Goal: Task Accomplishment & Management: Manage account settings

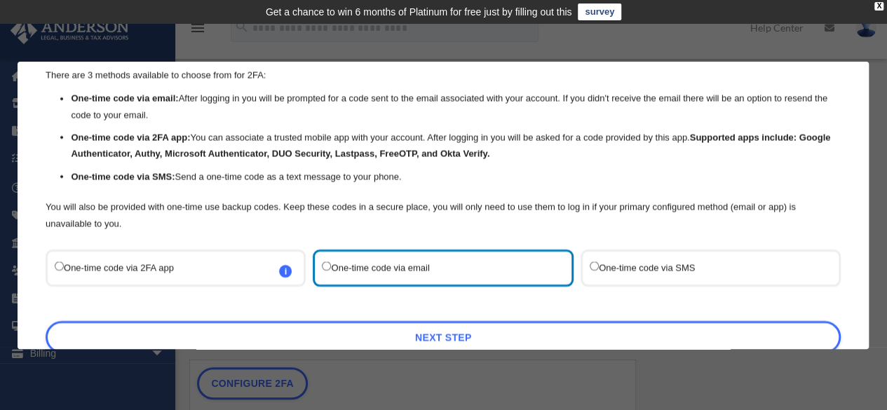
scroll to position [119, 0]
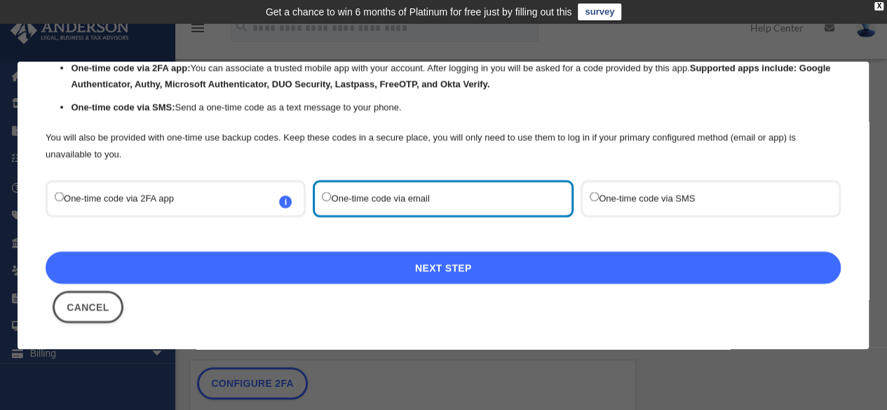
click at [439, 269] on link "Next Step" at bounding box center [443, 268] width 795 height 32
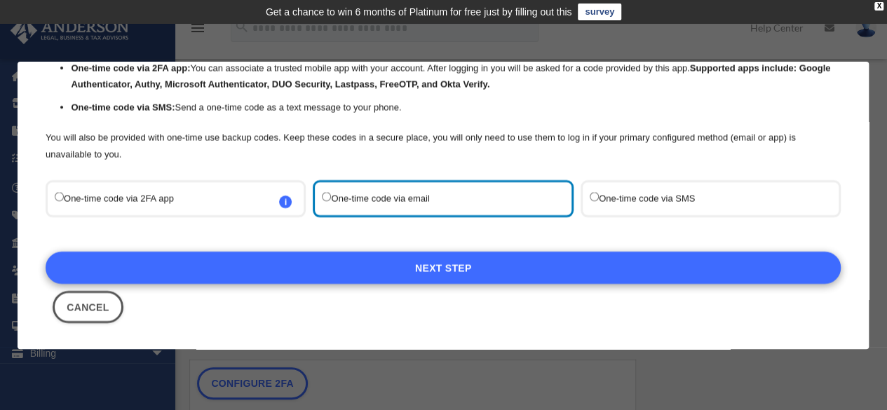
scroll to position [41, 0]
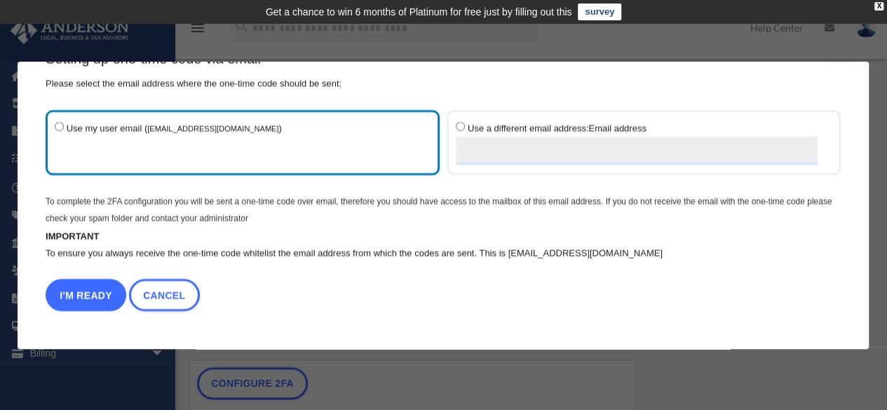
click at [83, 294] on button "I'm Ready" at bounding box center [86, 295] width 81 height 32
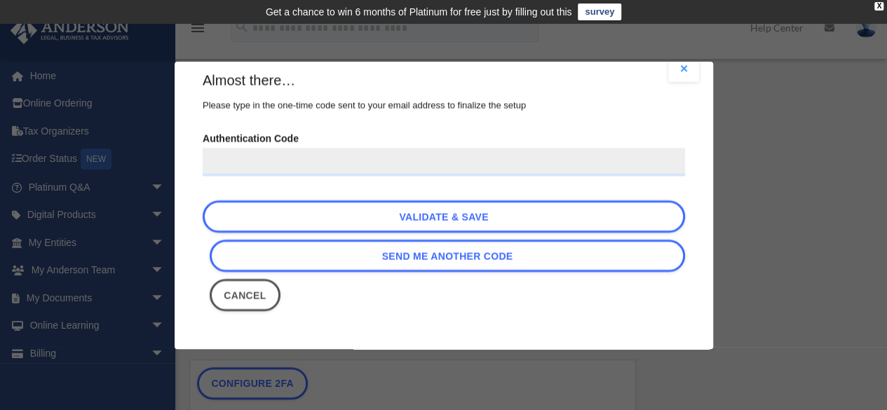
click at [401, 169] on input "Authentication Code" at bounding box center [444, 162] width 483 height 28
paste input "******"
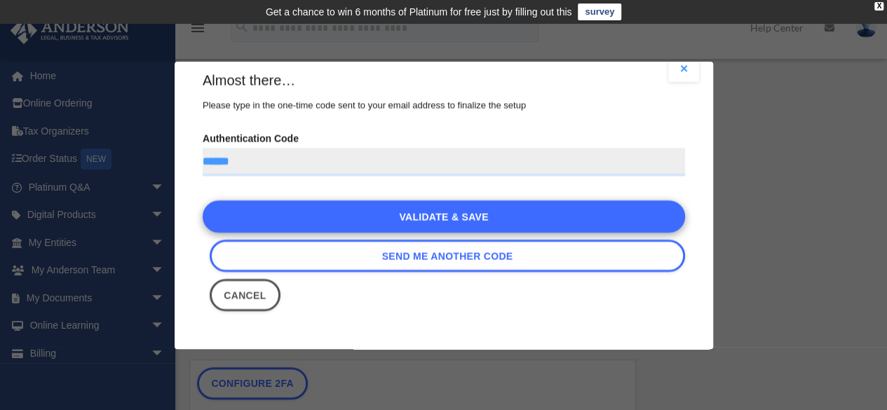
type input "******"
click at [441, 220] on link "Validate & Save" at bounding box center [444, 217] width 483 height 32
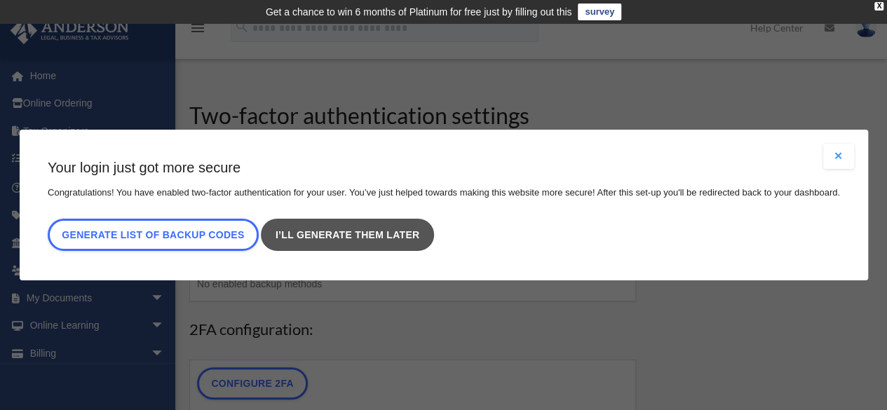
click at [384, 234] on link "I’ll generate them later" at bounding box center [347, 235] width 173 height 32
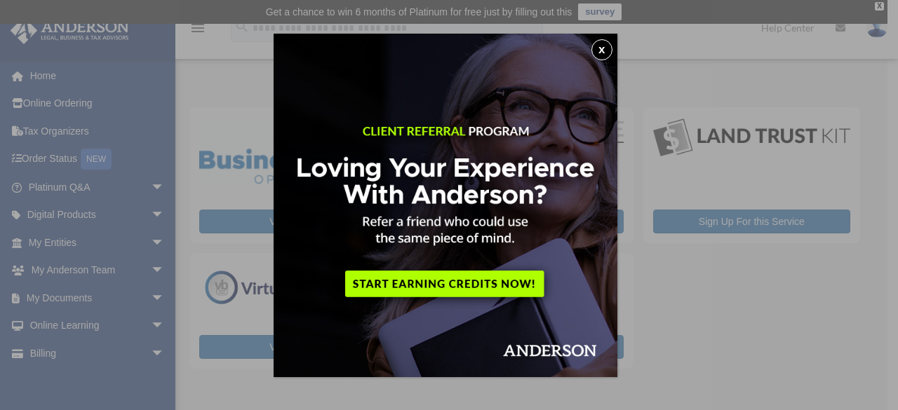
click at [605, 50] on button "x" at bounding box center [601, 49] width 21 height 21
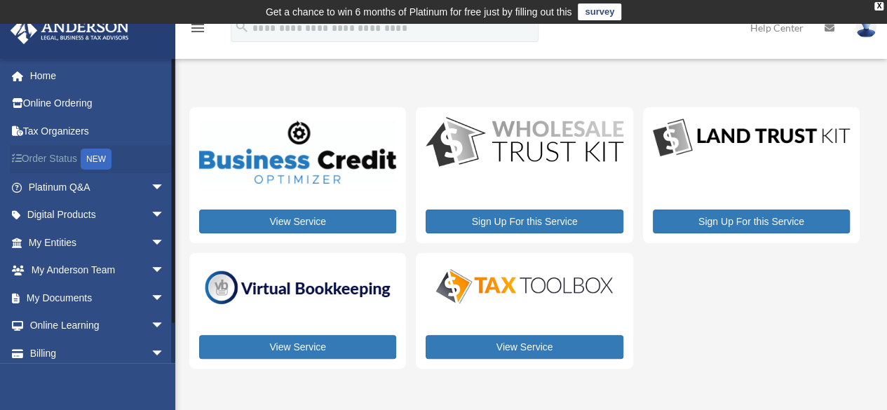
click at [52, 159] on link "Order Status NEW" at bounding box center [98, 159] width 176 height 29
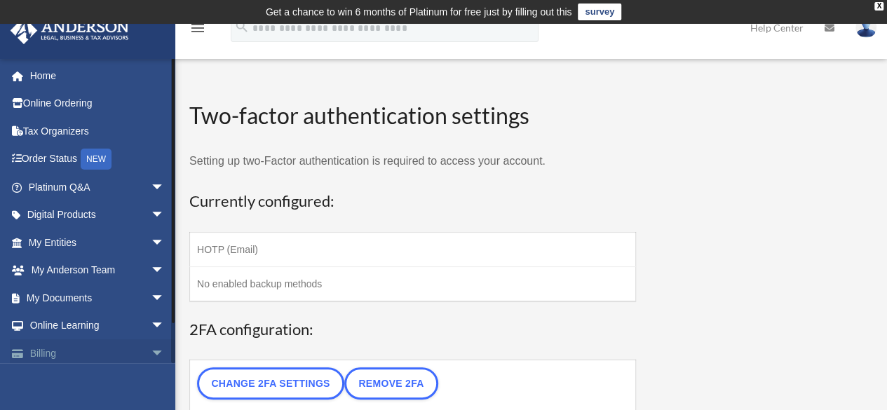
click at [66, 352] on link "Billing arrow_drop_down" at bounding box center [98, 354] width 176 height 28
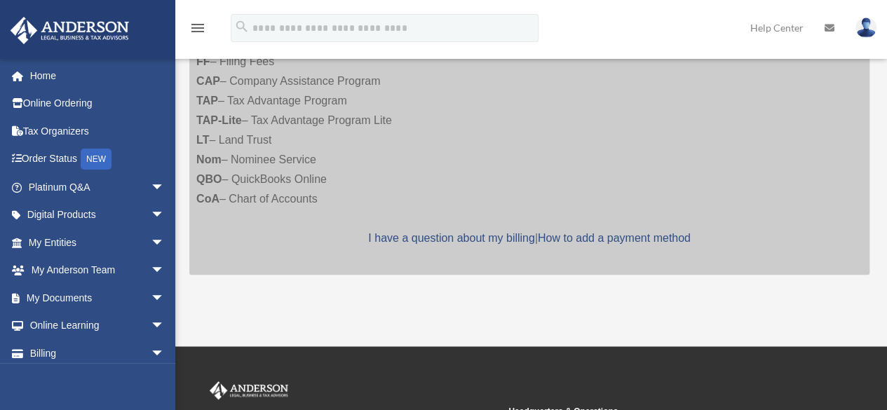
scroll to position [351, 0]
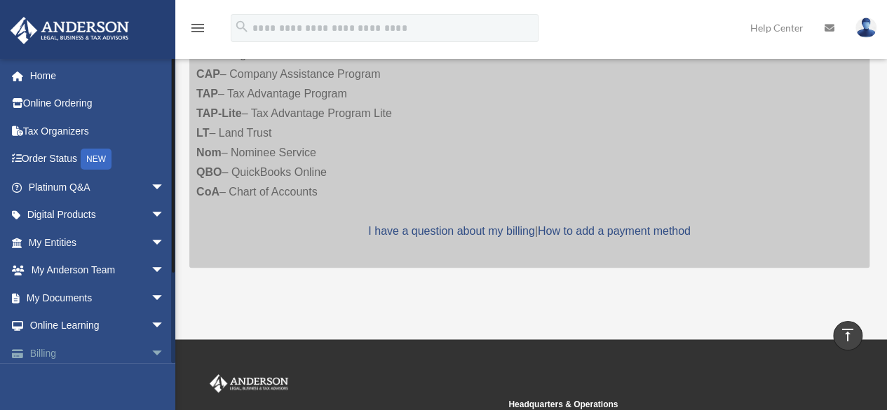
click at [151, 354] on span "arrow_drop_down" at bounding box center [165, 354] width 28 height 29
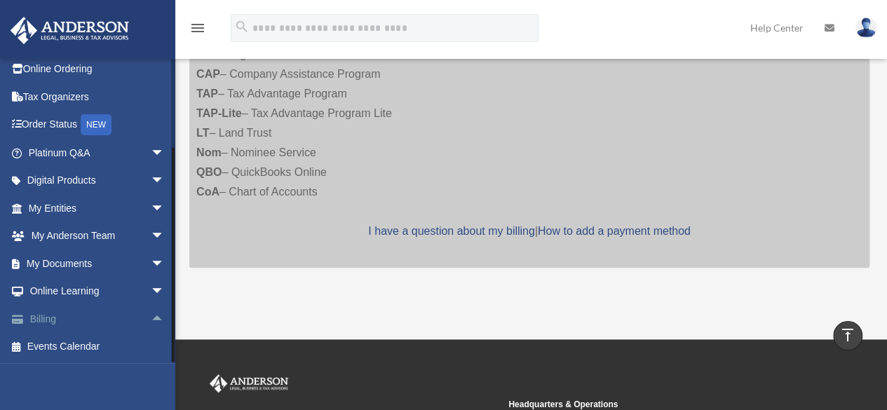
click at [151, 316] on span "arrow_drop_up" at bounding box center [165, 319] width 28 height 29
click at [43, 124] on link "Order Status NEW" at bounding box center [98, 125] width 176 height 29
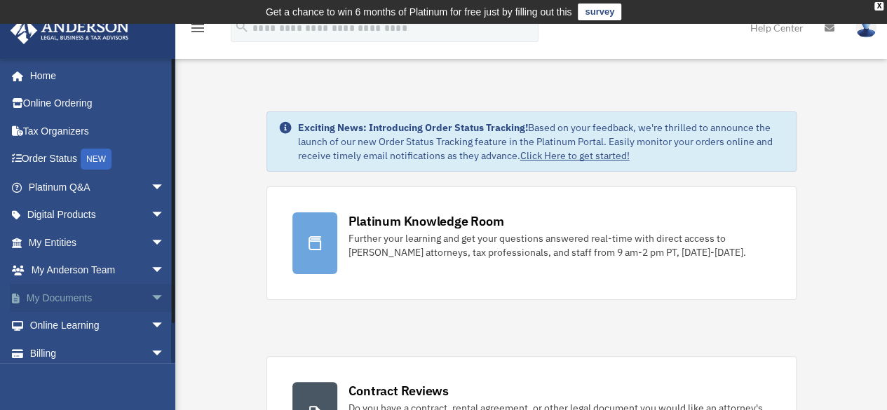
click at [151, 295] on span "arrow_drop_down" at bounding box center [165, 298] width 28 height 29
click at [60, 328] on link "Box" at bounding box center [103, 326] width 166 height 28
